Goal: Task Accomplishment & Management: Manage account settings

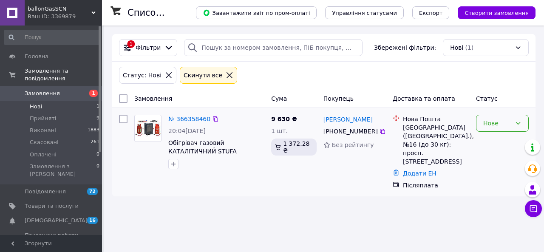
click at [518, 121] on icon at bounding box center [518, 123] width 7 height 7
click at [504, 173] on li "Скасовано" at bounding box center [503, 171] width 52 height 15
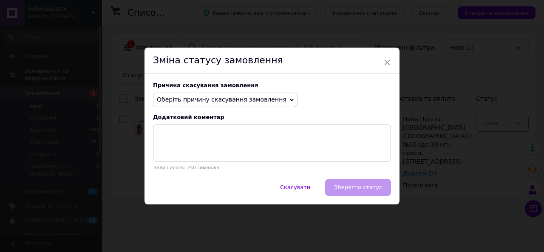
click at [290, 100] on icon at bounding box center [292, 100] width 4 height 4
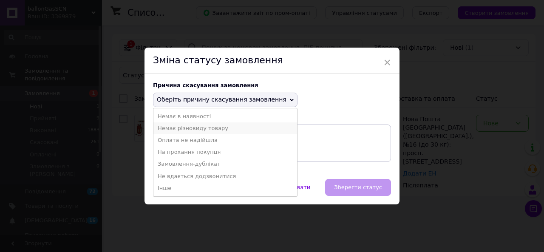
click at [196, 128] on li "Немає різновиду товару" at bounding box center [225, 128] width 144 height 12
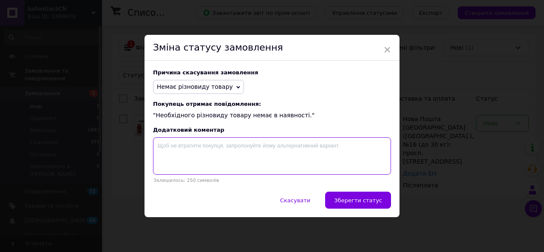
click at [160, 148] on textarea at bounding box center [272, 155] width 238 height 37
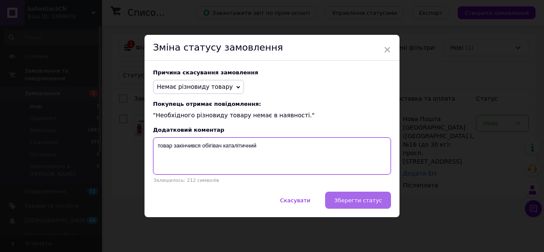
type textarea "товар закінчився обігівач каталітичний"
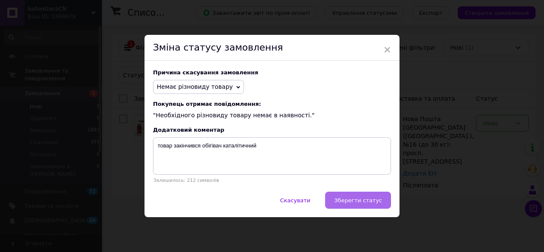
click at [350, 203] on span "Зберегти статус" at bounding box center [358, 200] width 48 height 6
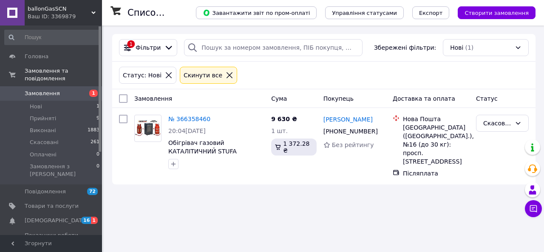
click at [93, 217] on span "1" at bounding box center [94, 220] width 7 height 7
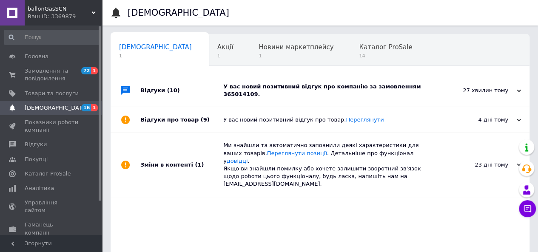
scroll to position [0, 3]
click at [303, 86] on div "У вас новий позитивний відгук про компанію за замовленням 365014109." at bounding box center [329, 90] width 213 height 15
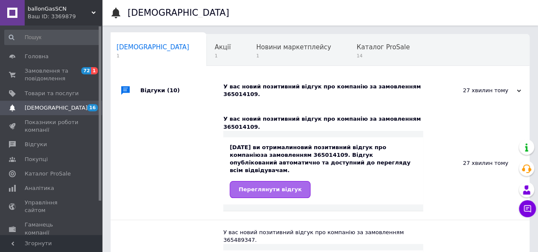
click at [291, 181] on link "Переглянути відгук" at bounding box center [270, 189] width 81 height 17
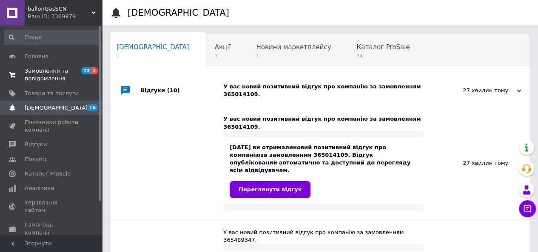
click at [42, 70] on span "Замовлення та повідомлення" at bounding box center [52, 74] width 54 height 15
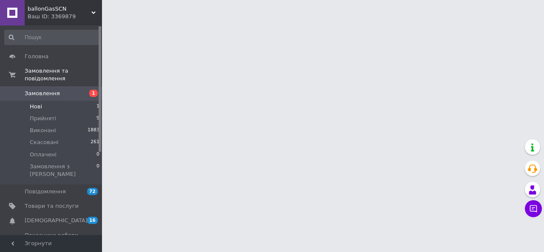
click at [37, 103] on span "Нові" at bounding box center [36, 107] width 12 height 8
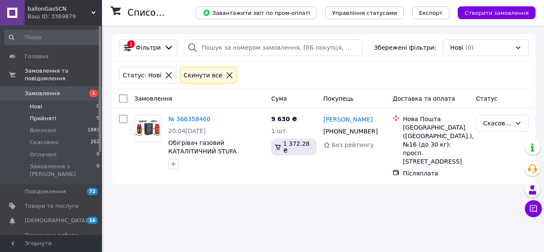
click at [51, 115] on span "Прийняті" at bounding box center [43, 119] width 26 height 8
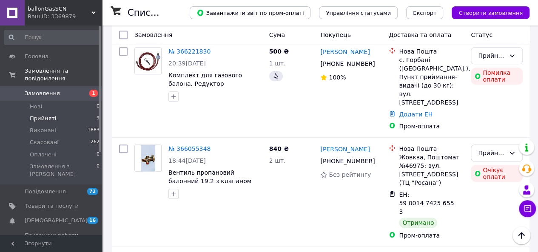
scroll to position [425, 0]
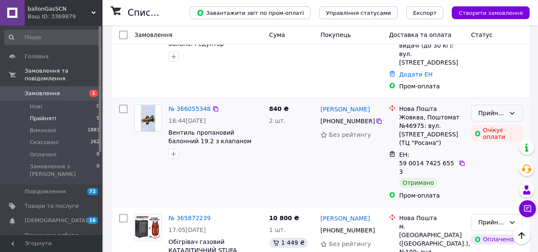
click at [511, 110] on icon at bounding box center [511, 113] width 7 height 7
click at [497, 71] on li "Виконано" at bounding box center [496, 70] width 51 height 15
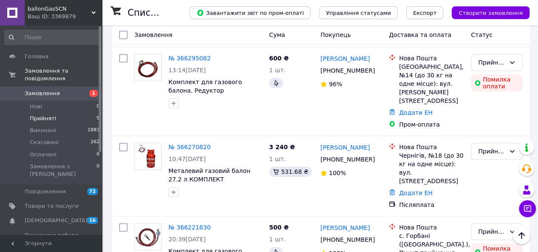
scroll to position [207, 0]
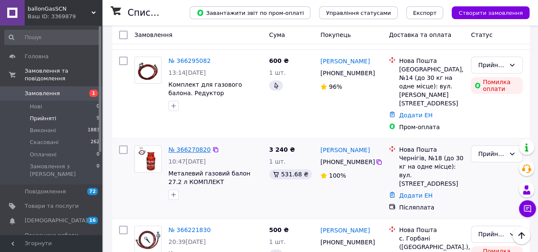
click at [192, 146] on link "№ 366270820" at bounding box center [189, 149] width 42 height 7
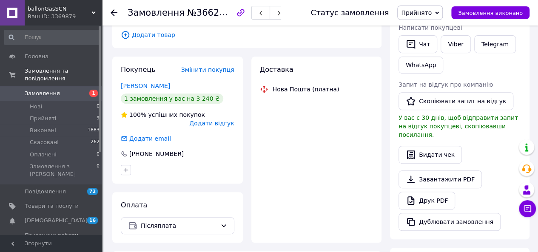
scroll to position [170, 0]
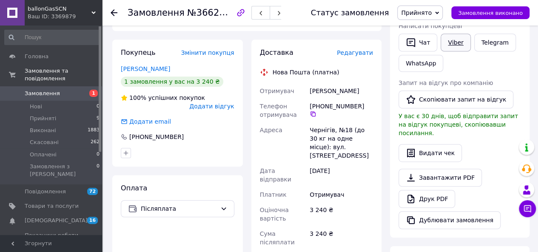
click at [449, 41] on link "Viber" at bounding box center [455, 43] width 30 height 18
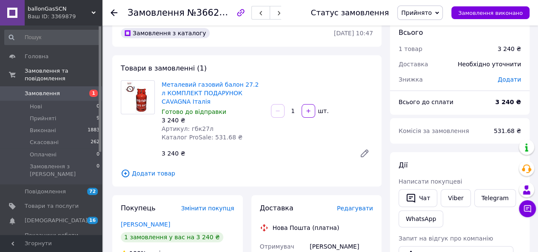
scroll to position [0, 0]
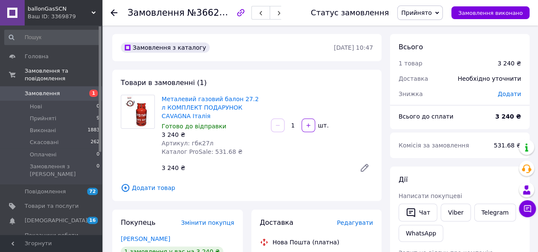
click at [112, 13] on use at bounding box center [114, 12] width 7 height 7
